Goal: Navigation & Orientation: Find specific page/section

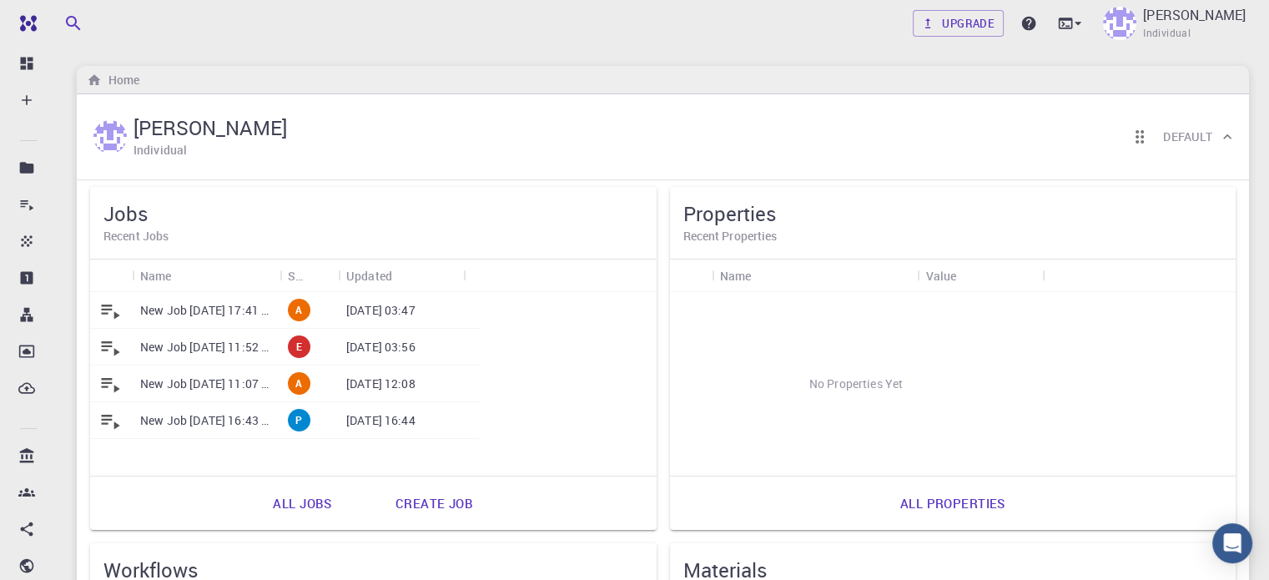
click at [166, 343] on p "New Job [DATE] 11:52 AM" at bounding box center [205, 347] width 131 height 17
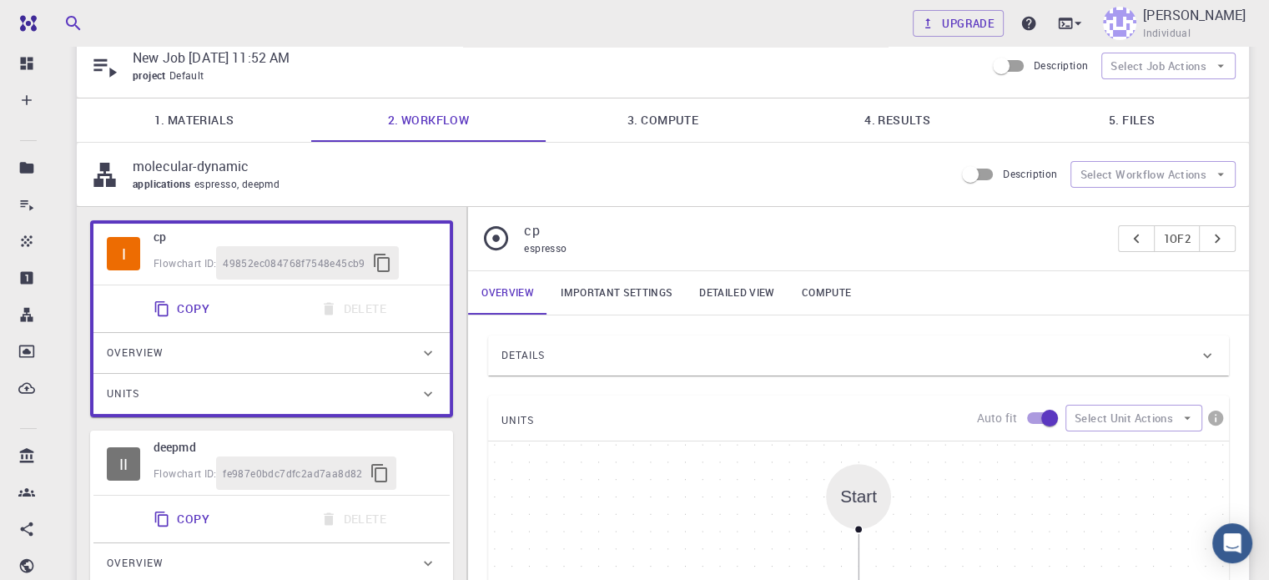
scroll to position [59, 0]
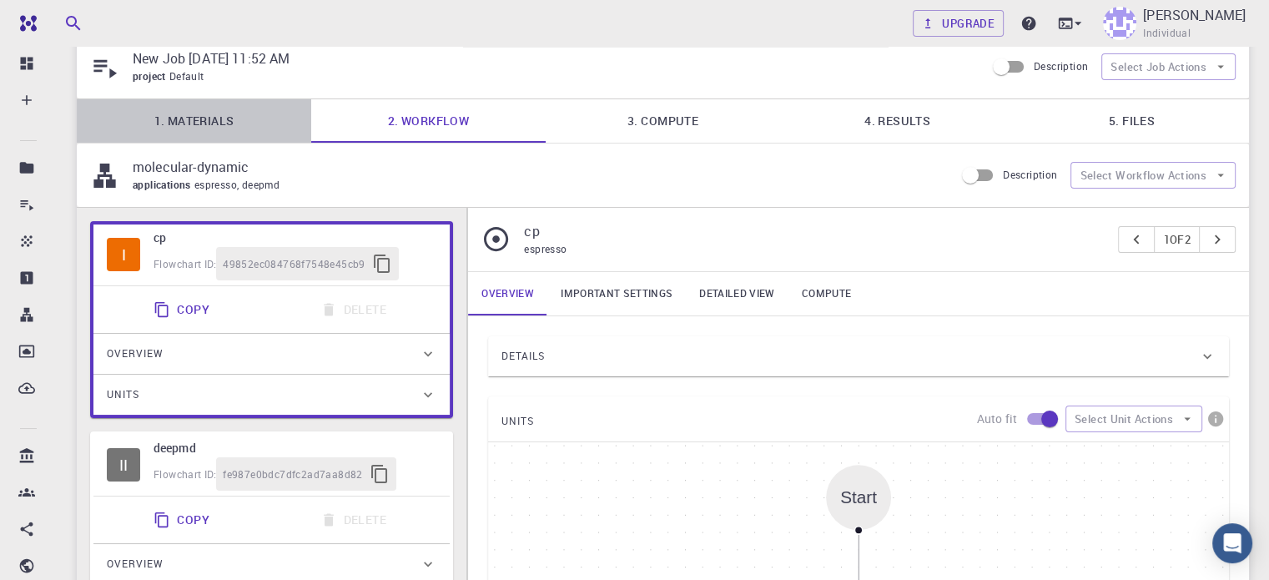
click at [202, 110] on link "1. Materials" at bounding box center [194, 120] width 235 height 43
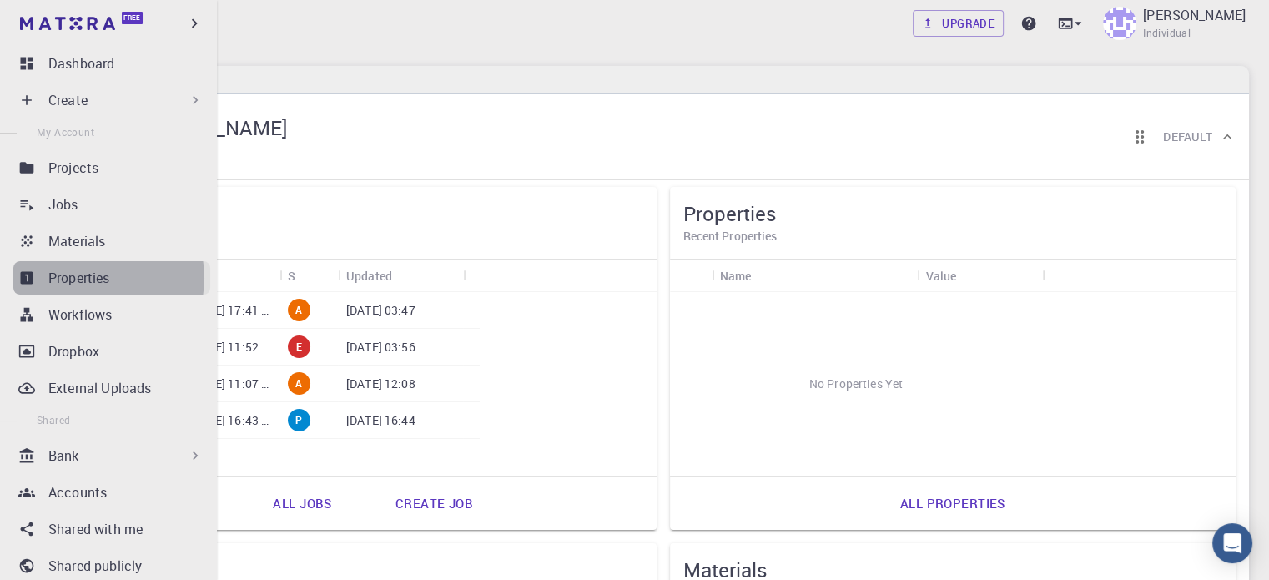
click at [100, 278] on p "Properties" at bounding box center [79, 278] width 62 height 20
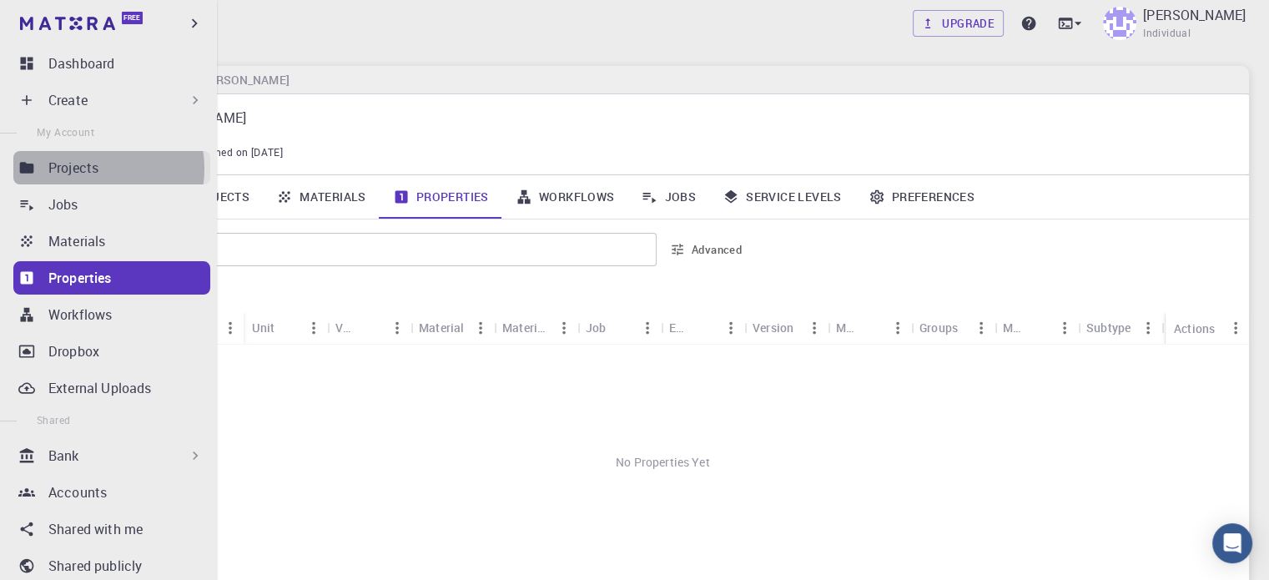
click at [92, 169] on p "Projects" at bounding box center [73, 168] width 50 height 20
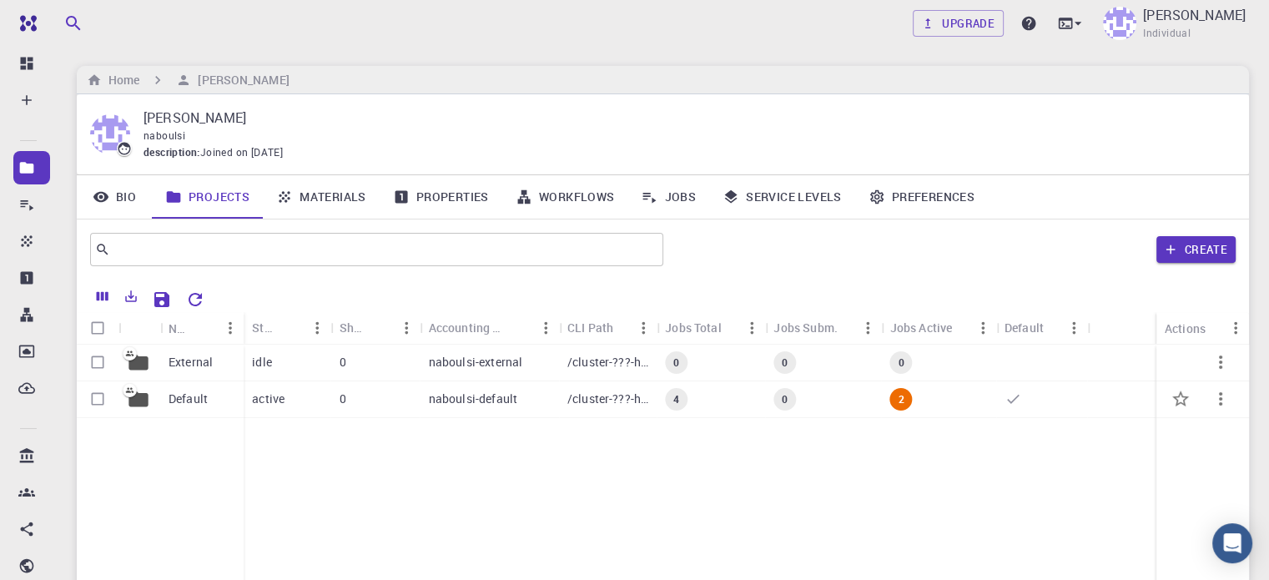
click at [542, 403] on div "naboulsi-default" at bounding box center [490, 399] width 139 height 37
